Goal: Task Accomplishment & Management: Manage account settings

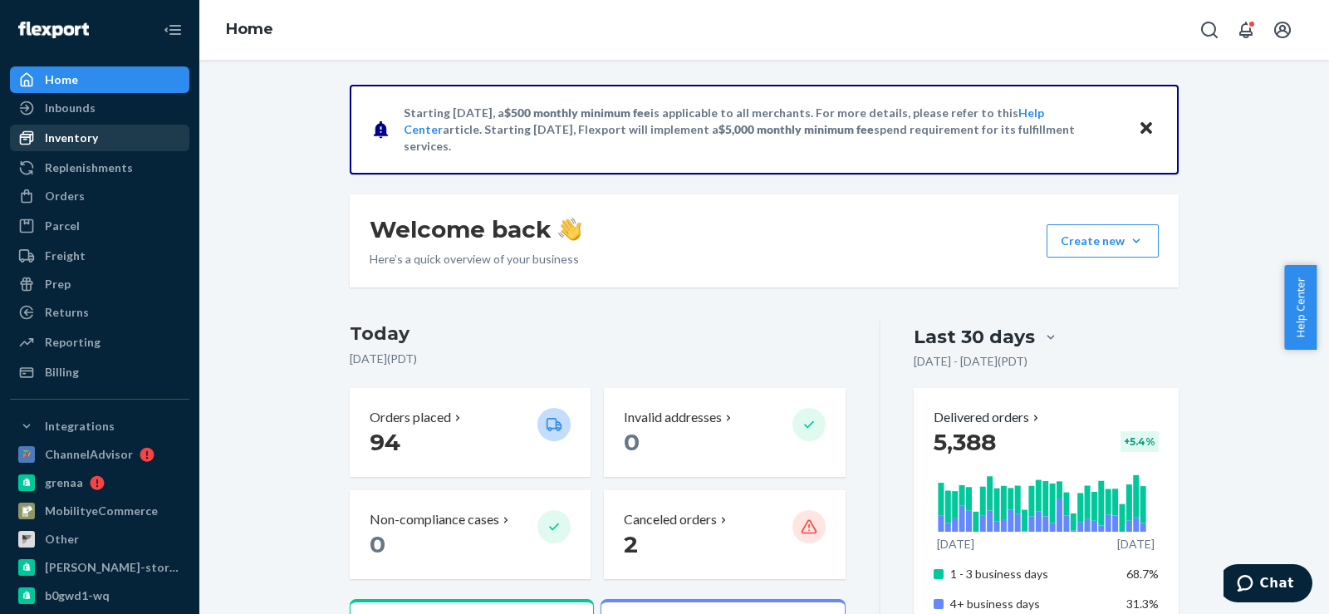
click at [93, 135] on div "Inventory" at bounding box center [71, 138] width 53 height 17
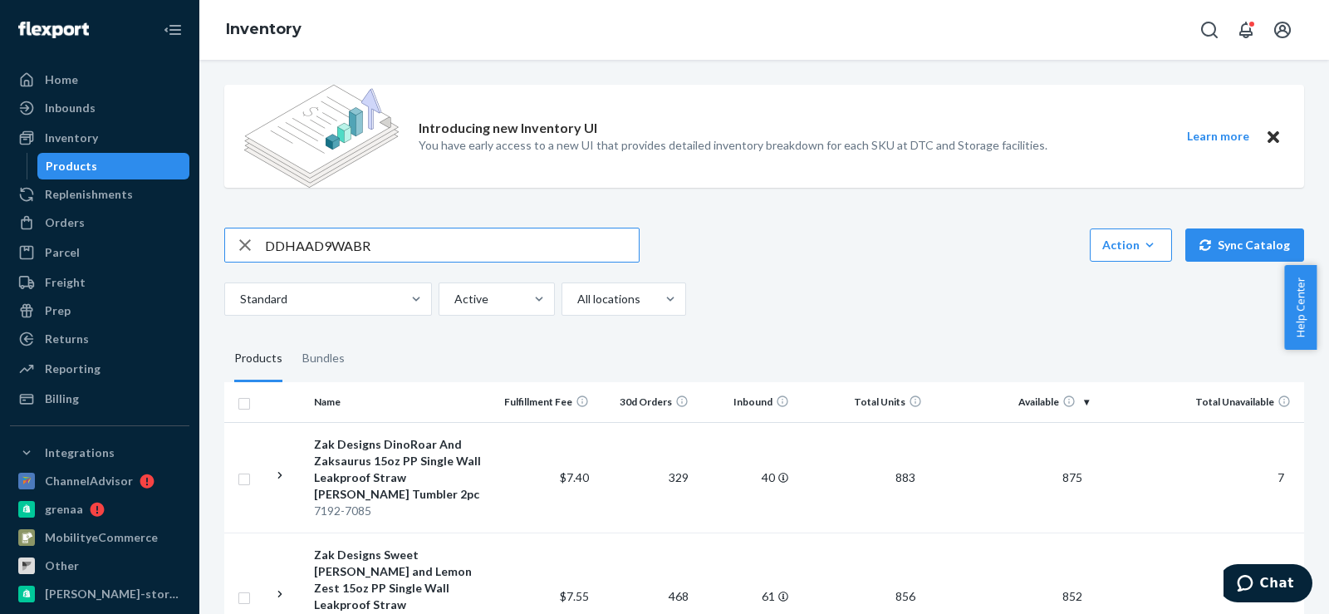
type input "DDHAAD9WABR"
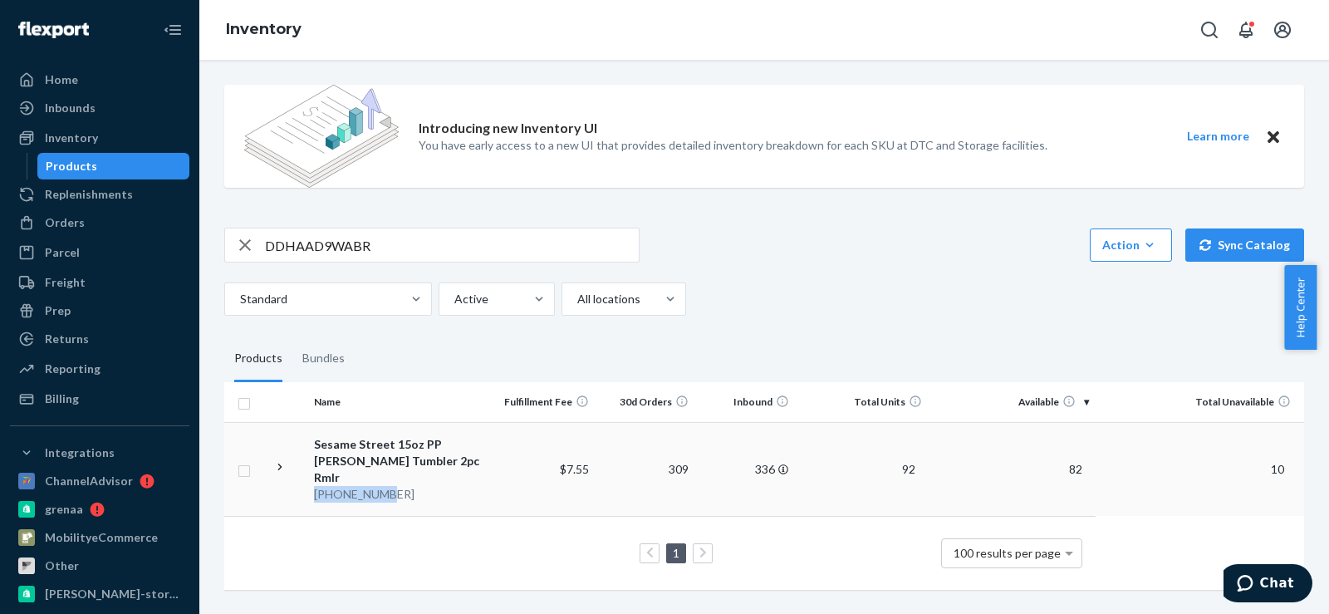
copy div "[PHONE_NUMBER]"
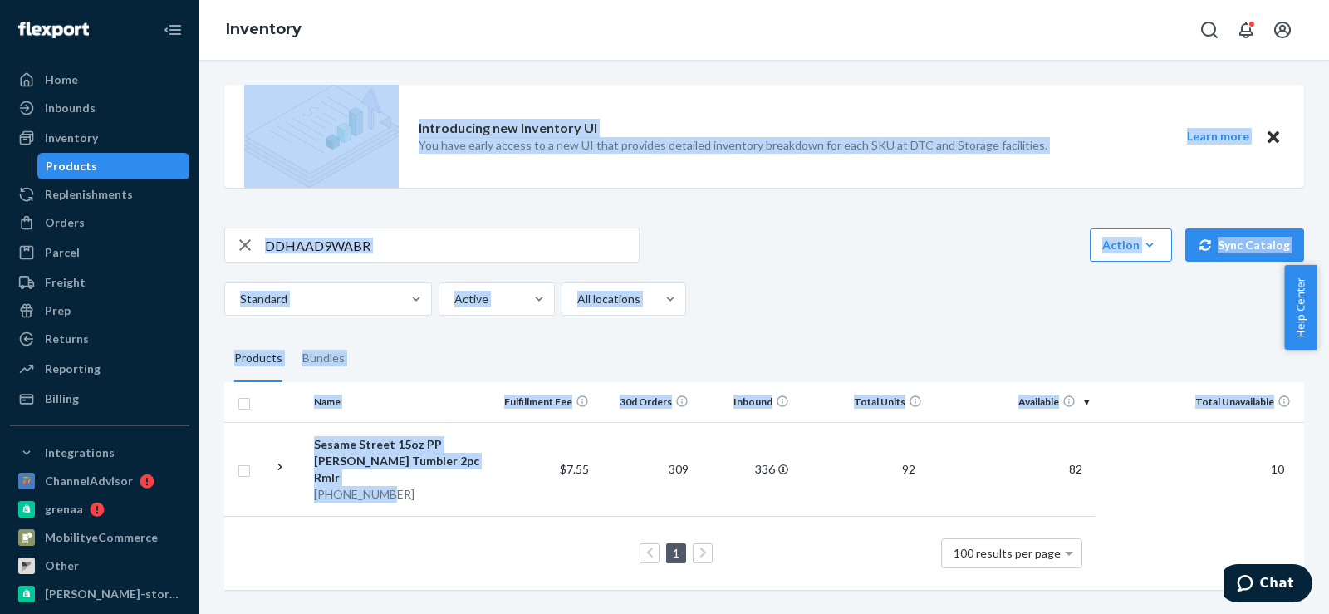
drag, startPoint x: 389, startPoint y: 478, endPoint x: 385, endPoint y: 18, distance: 460.2
click at [385, 18] on div "Inventory Introducing new Inventory UI You have early access to a new UI that p…" at bounding box center [764, 307] width 1130 height 614
